Goal: Information Seeking & Learning: Learn about a topic

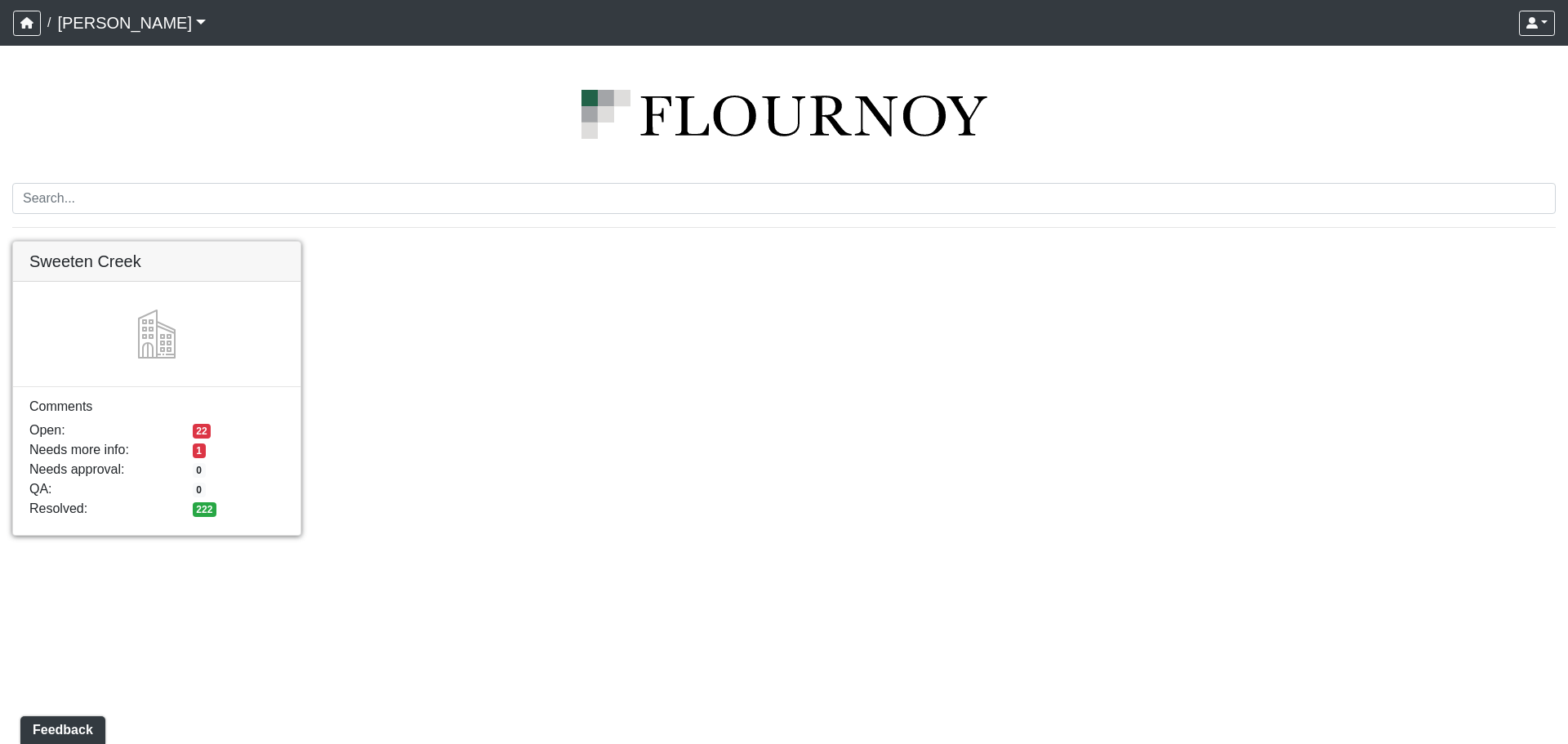
click at [231, 242] on link at bounding box center [157, 242] width 287 height 0
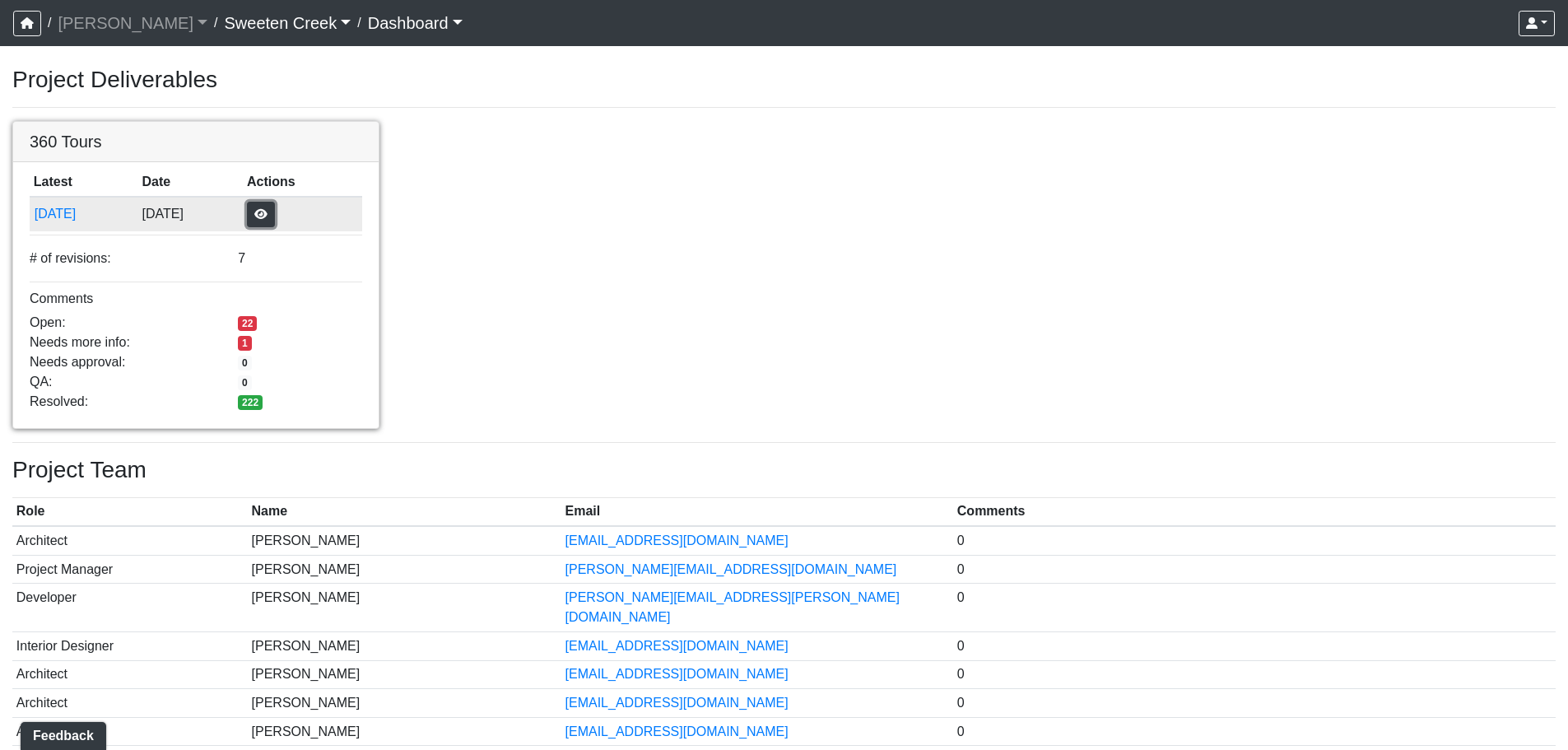
click at [275, 218] on button "button" at bounding box center [261, 214] width 28 height 25
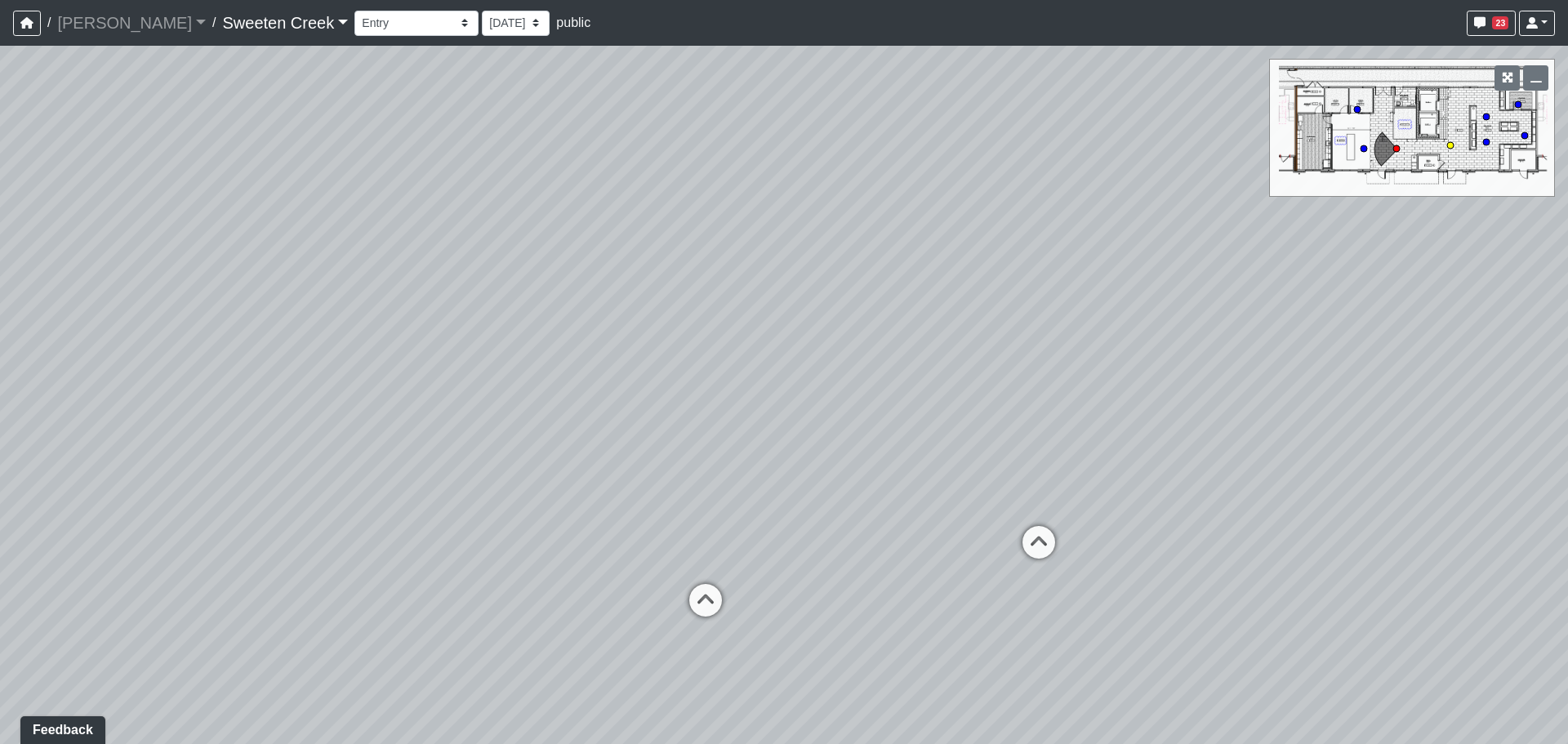
click at [1454, 143] on circle at bounding box center [1451, 145] width 7 height 7
click at [1489, 116] on circle at bounding box center [1487, 117] width 7 height 7
select select "ww6TgHW7dW7Cjt2FVqB4dj"
drag, startPoint x: 1113, startPoint y: 332, endPoint x: 1072, endPoint y: 83, distance: 252.4
click at [1072, 83] on div "Loading... Office Loading... Reception Loading... Mailroom - Elevator Lobby Loa…" at bounding box center [784, 395] width 1568 height 698
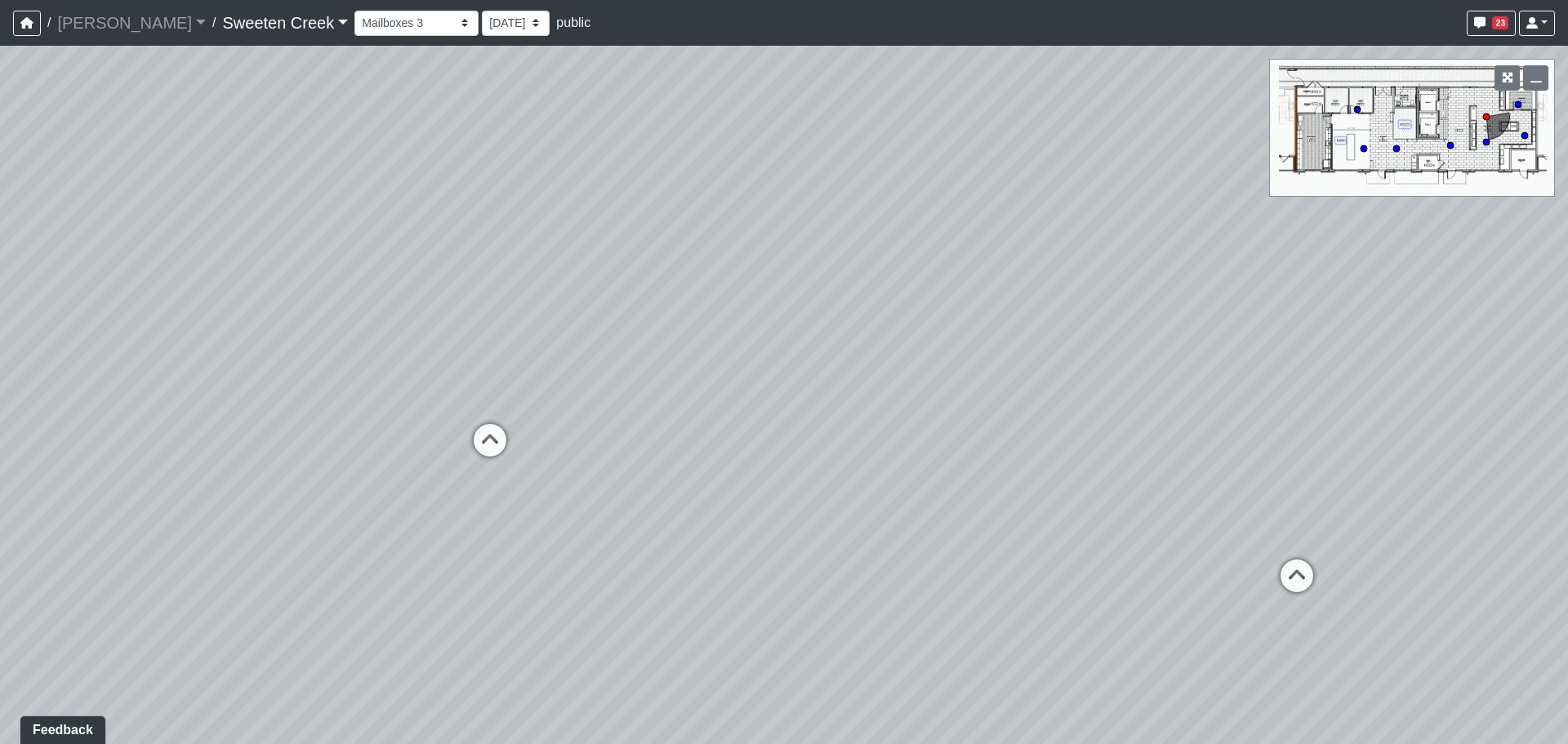
drag, startPoint x: 673, startPoint y: 169, endPoint x: 700, endPoint y: 263, distance: 97.8
click at [700, 263] on div "Loading... Office Loading... Reception Loading... Mailroom - Elevator Lobby Loa…" at bounding box center [784, 395] width 1568 height 698
drag, startPoint x: 754, startPoint y: 219, endPoint x: 797, endPoint y: 306, distance: 97.0
click at [797, 306] on div "Loading... Office Loading... Reception Loading... Mailroom - Elevator Lobby Loa…" at bounding box center [784, 395] width 1568 height 698
drag, startPoint x: 1027, startPoint y: 277, endPoint x: 985, endPoint y: 310, distance: 53.4
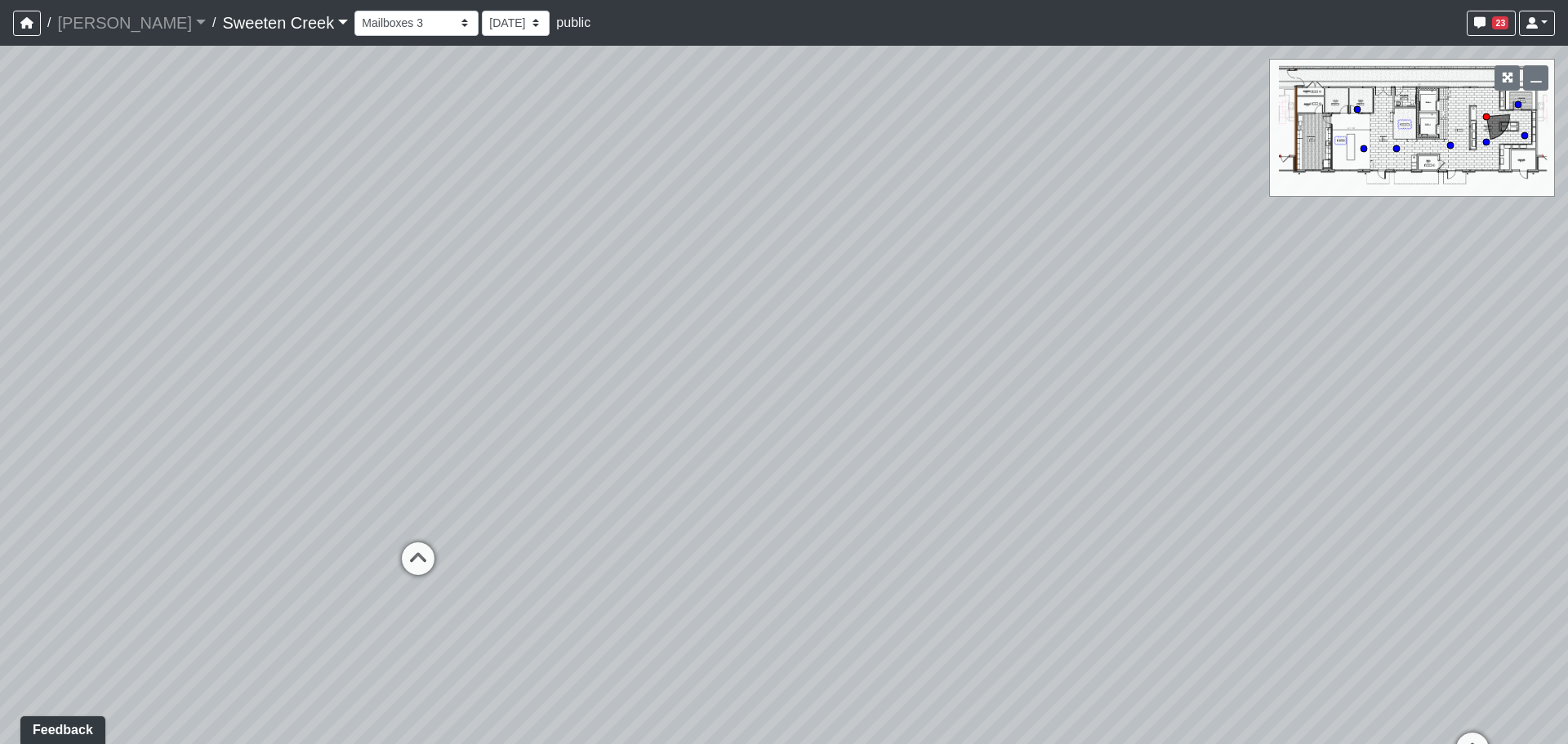
click at [985, 310] on div "Loading... Office Loading... Reception Loading... Mailroom - Elevator Lobby Loa…" at bounding box center [784, 395] width 1568 height 698
drag, startPoint x: 993, startPoint y: 356, endPoint x: 1145, endPoint y: 329, distance: 154.4
click at [1145, 329] on div "Loading... Office Loading... Reception Loading... Mailroom - Elevator Lobby Loa…" at bounding box center [784, 395] width 1568 height 698
drag, startPoint x: 983, startPoint y: 407, endPoint x: 766, endPoint y: 477, distance: 228.0
click at [769, 477] on div "Loading... Office Loading... Reception Loading... Mailroom - Elevator Lobby Loa…" at bounding box center [784, 395] width 1568 height 698
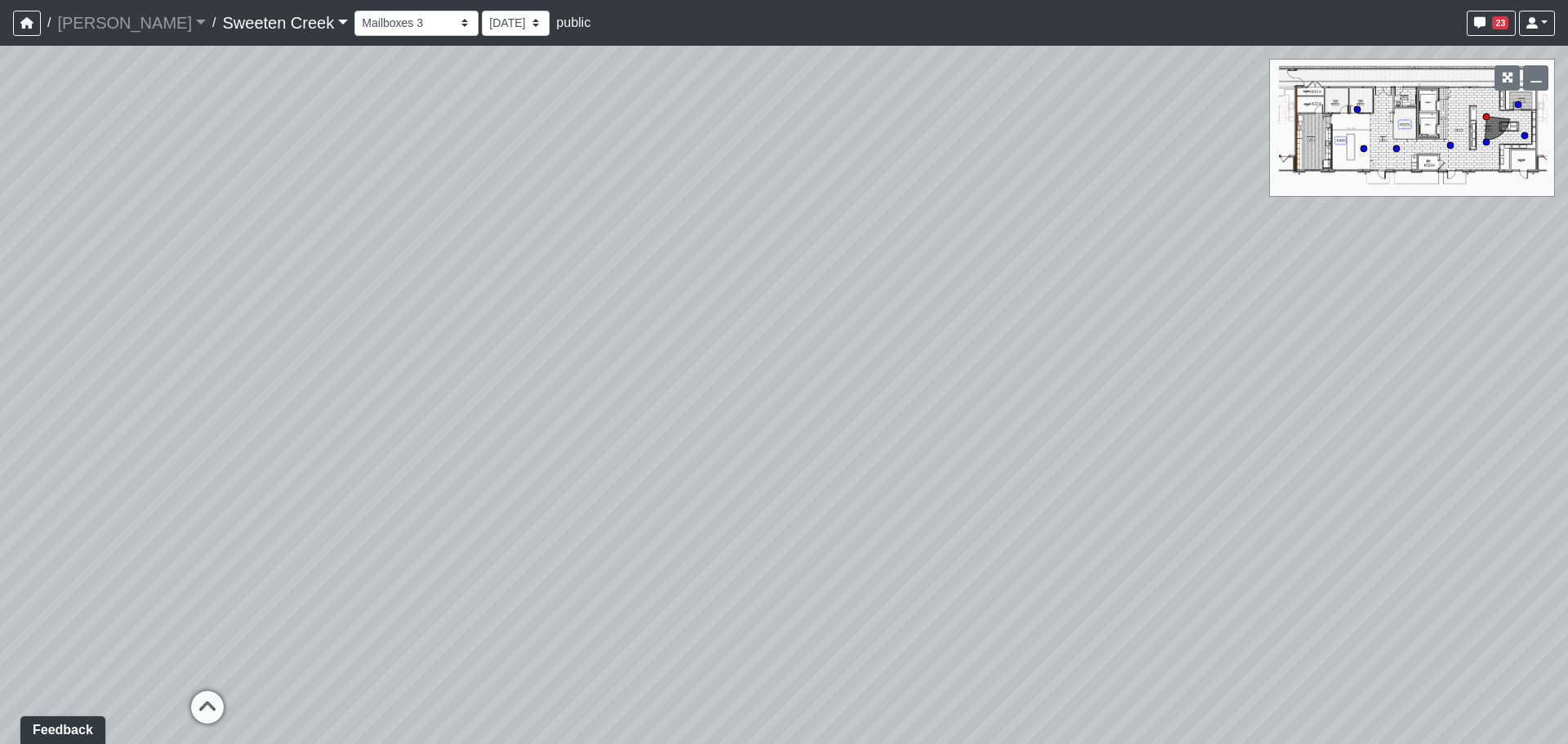
drag, startPoint x: 756, startPoint y: 424, endPoint x: 627, endPoint y: 446, distance: 130.9
click at [638, 446] on div "Loading... Office Loading... Reception Loading... Mailroom - Elevator Lobby Loa…" at bounding box center [784, 395] width 1568 height 698
drag, startPoint x: 728, startPoint y: 532, endPoint x: 543, endPoint y: 356, distance: 255.3
click at [589, 379] on div "Loading... Office Loading... Reception Loading... Mailroom - Elevator Lobby Loa…" at bounding box center [784, 395] width 1568 height 698
drag, startPoint x: 823, startPoint y: 318, endPoint x: 221, endPoint y: 361, distance: 603.5
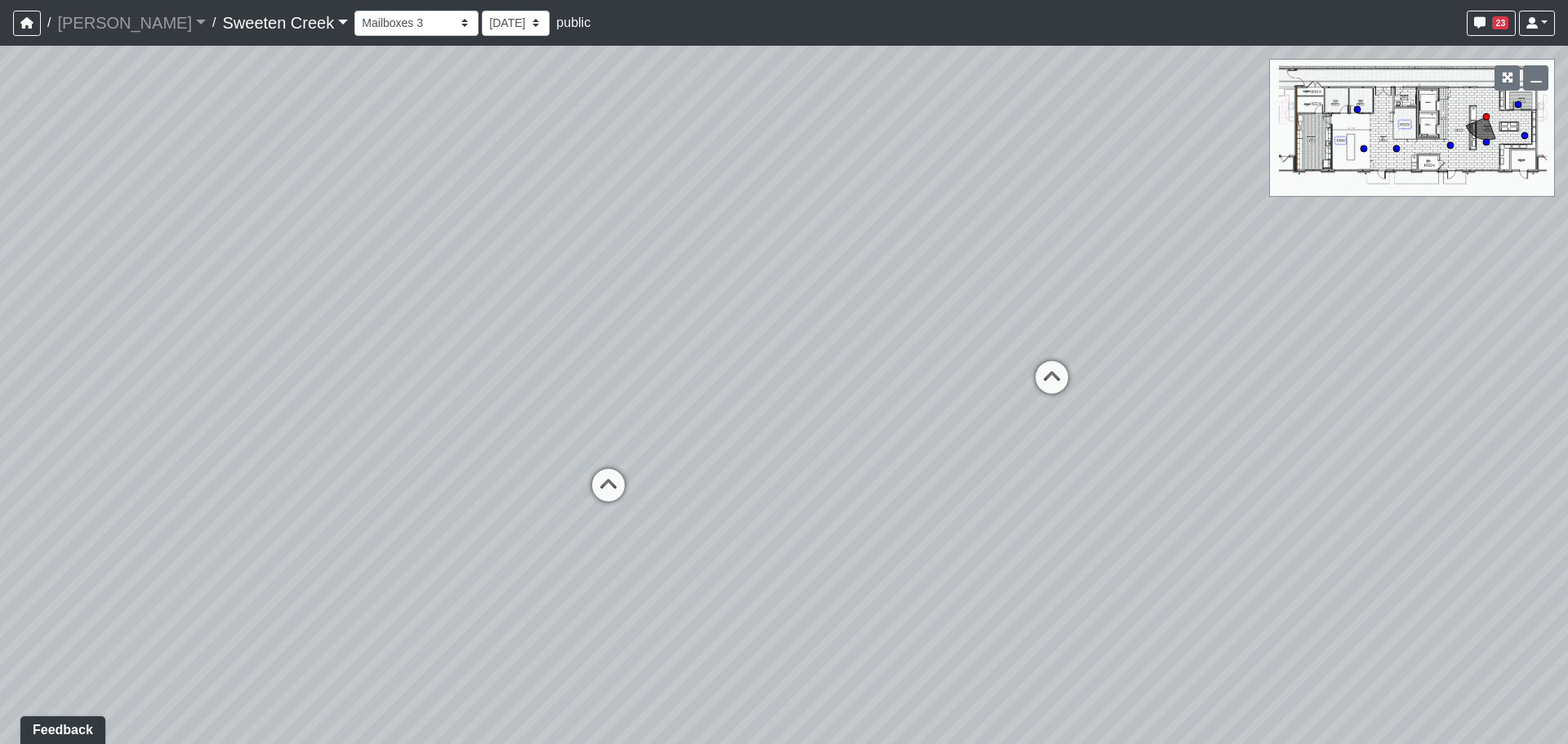
click at [223, 361] on div "Loading... Office Loading... Reception Loading... Mailroom - Elevator Lobby Loa…" at bounding box center [784, 395] width 1568 height 698
drag, startPoint x: 732, startPoint y: 304, endPoint x: 182, endPoint y: 517, distance: 589.8
click at [182, 517] on div "Loading... Office Loading... Reception Loading... Mailroom - Elevator Lobby Loa…" at bounding box center [784, 395] width 1568 height 698
drag, startPoint x: 728, startPoint y: 421, endPoint x: 62, endPoint y: 280, distance: 680.8
click at [62, 280] on div "Loading... Office Loading... Reception Loading... Mailroom - Elevator Lobby Loa…" at bounding box center [784, 395] width 1568 height 698
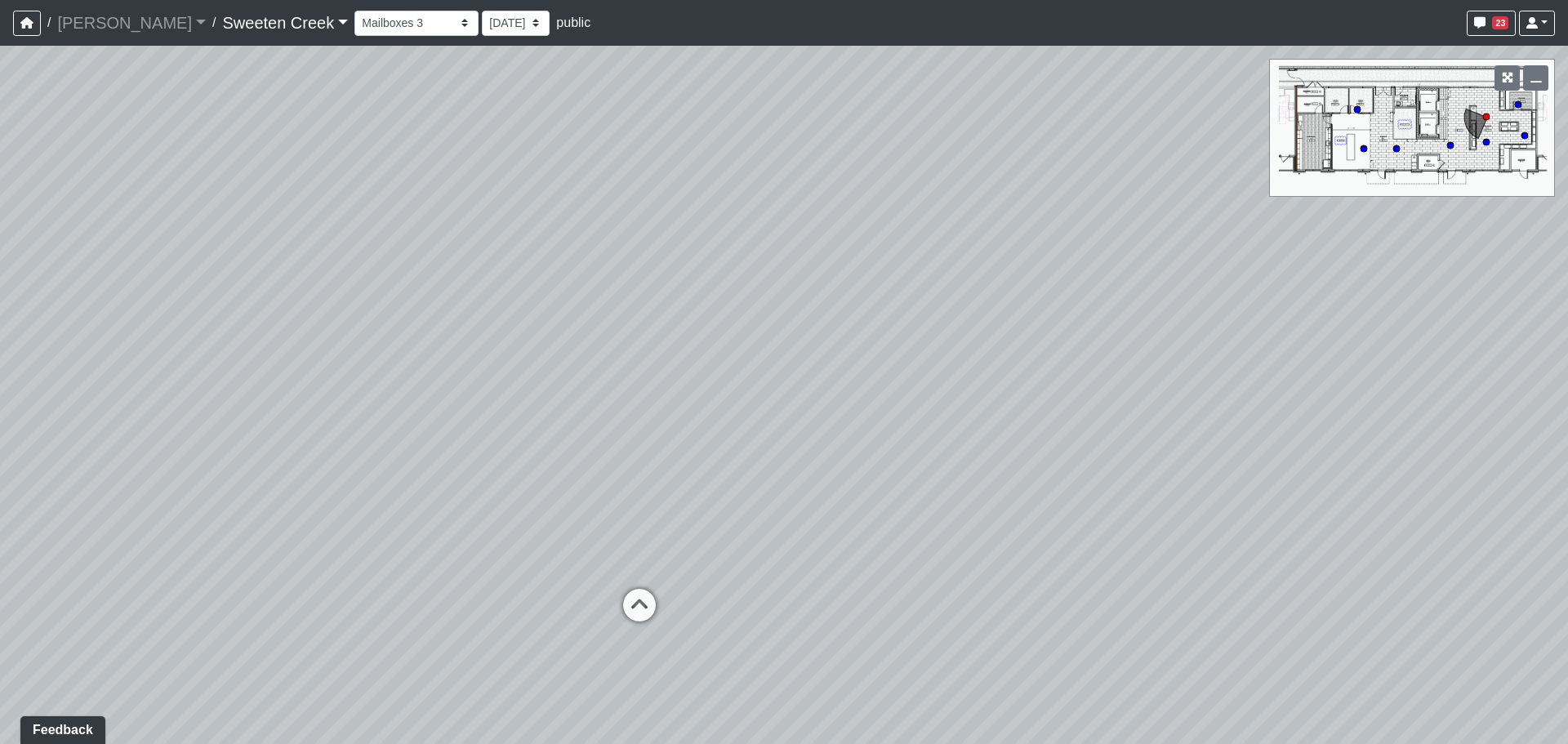
drag, startPoint x: 249, startPoint y: 341, endPoint x: 920, endPoint y: 550, distance: 702.8
click at [920, 550] on div "Loading... Office Loading... Reception Loading... Mailroom - Elevator Lobby Loa…" at bounding box center [784, 395] width 1568 height 698
drag, startPoint x: 631, startPoint y: 514, endPoint x: 972, endPoint y: 461, distance: 345.1
click at [1051, 449] on div "Loading... Office Loading... Reception Loading... Mailroom - Elevator Lobby Loa…" at bounding box center [784, 395] width 1568 height 698
drag, startPoint x: 783, startPoint y: 483, endPoint x: 1270, endPoint y: 461, distance: 487.5
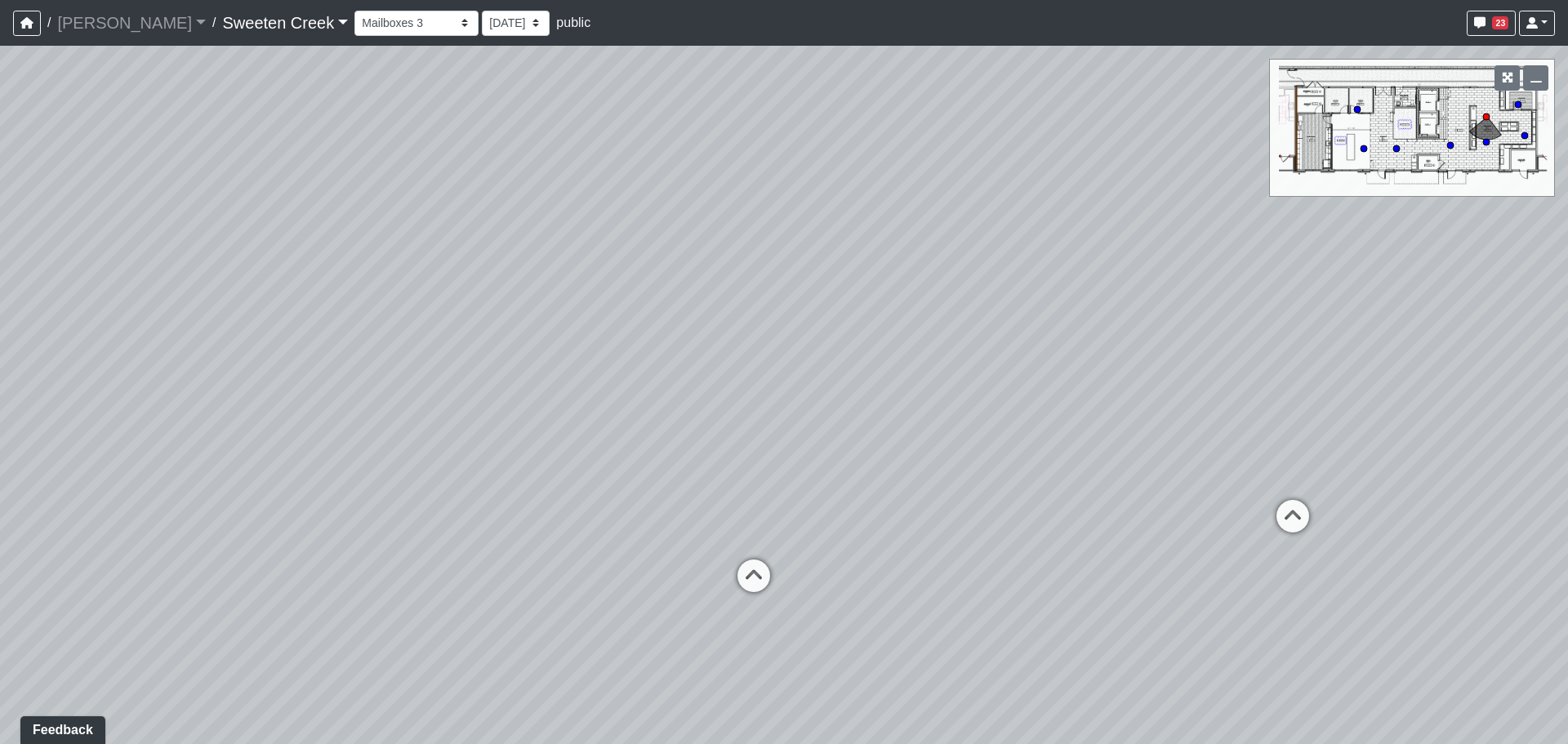
click at [1222, 469] on div "Loading... Office Loading... Reception Loading... Mailroom - Elevator Lobby Loa…" at bounding box center [784, 395] width 1568 height 698
click at [1034, 491] on div "Loading... Office Loading... Reception Loading... Mailroom - Elevator Lobby Loa…" at bounding box center [784, 395] width 1568 height 698
drag, startPoint x: 1130, startPoint y: 452, endPoint x: 593, endPoint y: 558, distance: 547.4
click at [590, 558] on div "Loading... Office Loading... Reception Loading... Mailroom - Elevator Lobby Loa…" at bounding box center [784, 395] width 1568 height 698
